Goal: Task Accomplishment & Management: Manage account settings

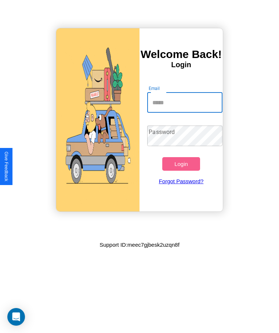
click at [185, 102] on input "Email" at bounding box center [184, 102] width 75 height 21
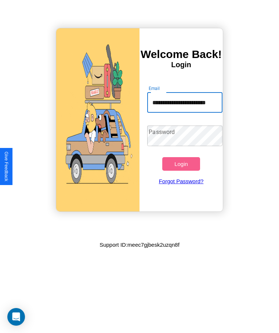
scroll to position [0, 9]
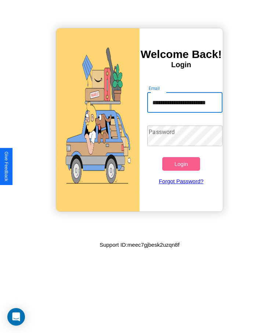
type input "**********"
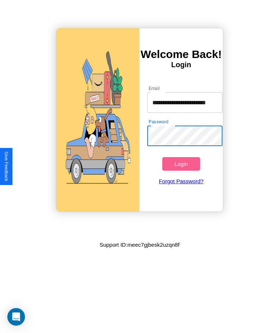
scroll to position [0, 0]
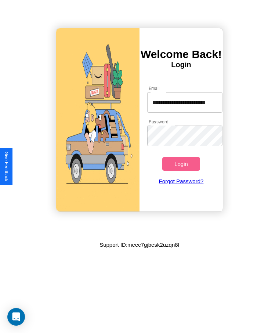
click at [181, 164] on button "Login" at bounding box center [180, 164] width 37 height 14
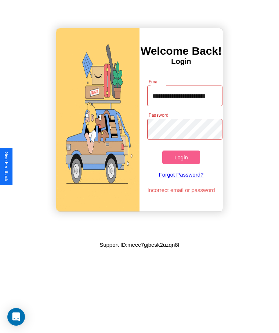
click at [181, 157] on button "Login" at bounding box center [180, 158] width 37 height 14
